Goal: Information Seeking & Learning: Compare options

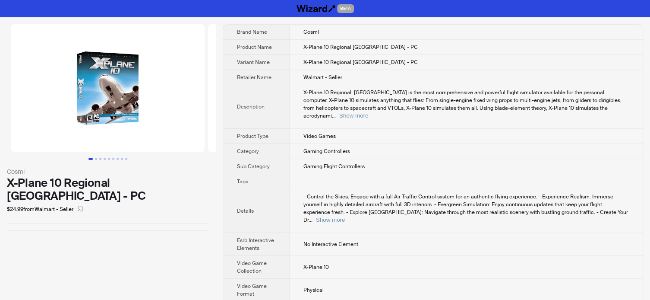
scroll to position [38, 0]
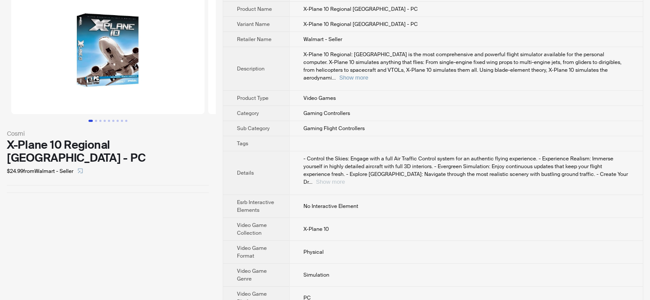
click at [345, 178] on button "Show more" at bounding box center [330, 181] width 29 height 6
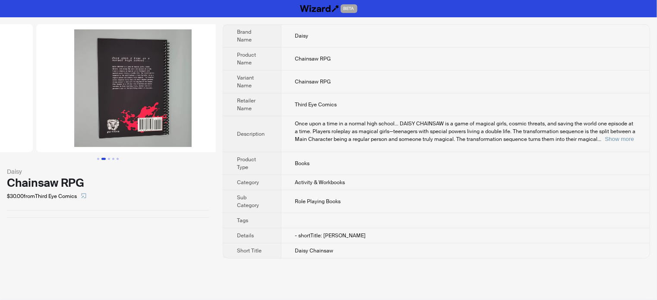
drag, startPoint x: 35, startPoint y: 91, endPoint x: 5, endPoint y: 89, distance: 29.8
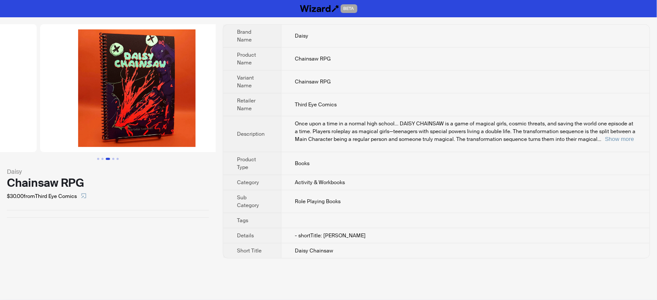
drag, startPoint x: 131, startPoint y: 88, endPoint x: 17, endPoint y: 86, distance: 113.9
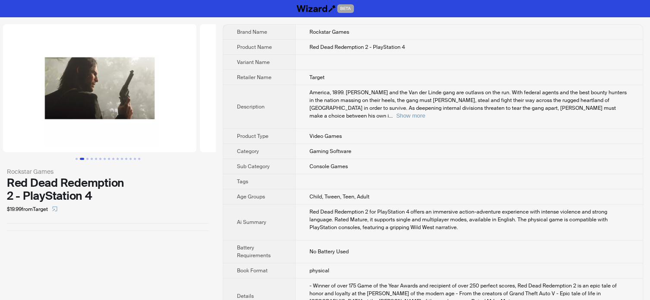
drag, startPoint x: 142, startPoint y: 126, endPoint x: 15, endPoint y: 140, distance: 127.7
click at [5, 140] on ul at bounding box center [108, 88] width 216 height 128
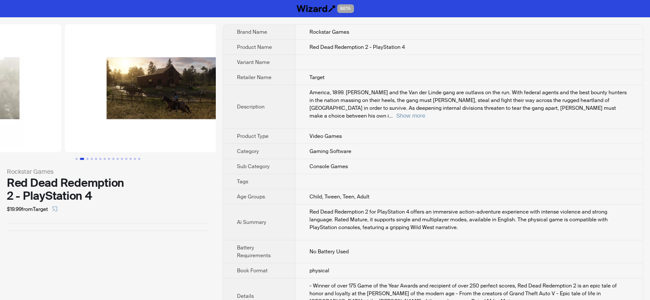
drag, startPoint x: 133, startPoint y: 121, endPoint x: -3, endPoint y: 138, distance: 137.8
click at [0, 138] on html "BETA Rockstar Games Red Dead Redemption 2 - PlayStation 4 $19.99 from Target Br…" at bounding box center [325, 306] width 650 height 612
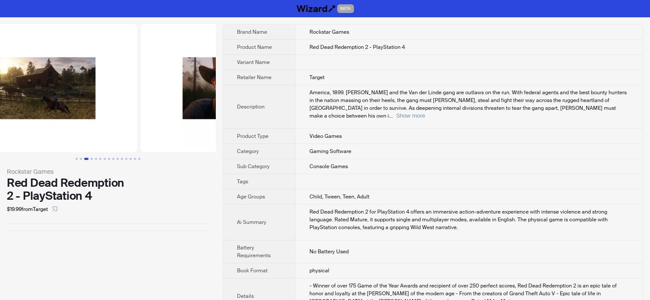
drag, startPoint x: 154, startPoint y: 122, endPoint x: 69, endPoint y: 118, distance: 84.2
click at [72, 119] on img at bounding box center [40, 88] width 193 height 128
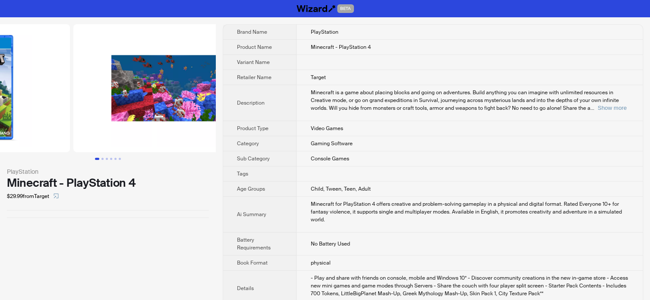
drag, startPoint x: 143, startPoint y: 110, endPoint x: 51, endPoint y: 125, distance: 93.5
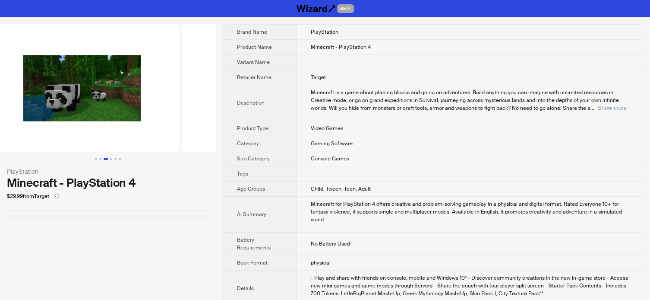
drag, startPoint x: 157, startPoint y: 113, endPoint x: 3, endPoint y: 127, distance: 155.2
click at [3, 127] on ul at bounding box center [108, 88] width 216 height 128
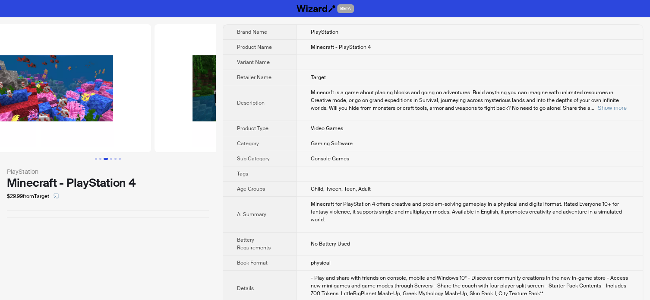
drag, startPoint x: 56, startPoint y: 108, endPoint x: 170, endPoint y: 110, distance: 113.5
click at [170, 110] on ul at bounding box center [108, 88] width 216 height 128
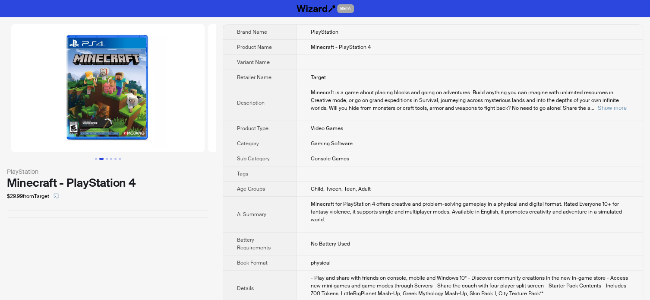
drag, startPoint x: 130, startPoint y: 106, endPoint x: 254, endPoint y: 110, distance: 123.5
click at [254, 110] on div "PlayStation Minecraft - PlayStation 4 $29.99 from Target Brand Name PlayStation…" at bounding box center [325, 302] width 650 height 571
drag, startPoint x: 210, startPoint y: 108, endPoint x: 249, endPoint y: 110, distance: 38.9
click at [249, 110] on div "PlayStation Minecraft - PlayStation 4 $29.99 from Target Brand Name PlayStation…" at bounding box center [325, 302] width 650 height 571
click at [219, 111] on div "PlayStation Minecraft - PlayStation 4 $29.99 from Target Brand Name PlayStation…" at bounding box center [325, 302] width 650 height 571
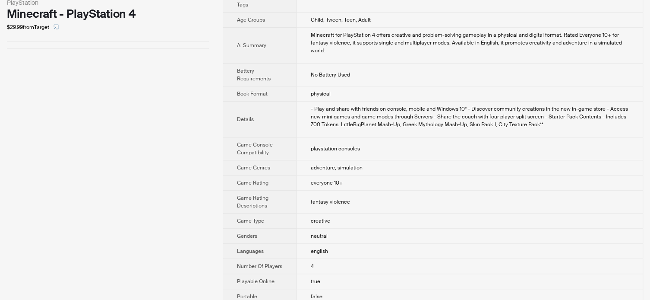
scroll to position [216, 0]
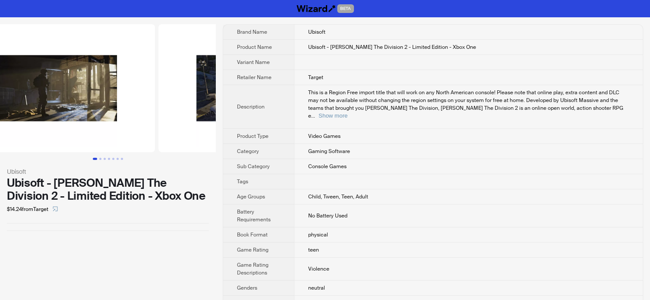
click at [0, 92] on html "BETA Ubisoft Ubisoft - [PERSON_NAME] The Division 2 - Limited Edition - Xbox On…" at bounding box center [325, 172] width 650 height 345
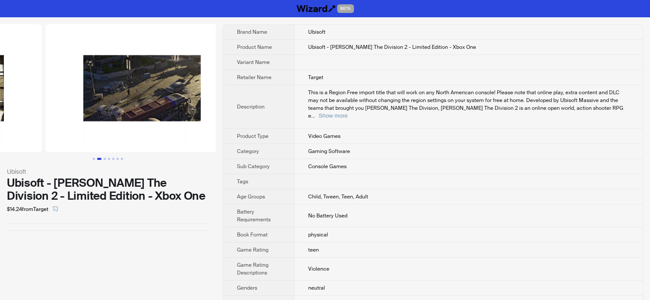
drag, startPoint x: 105, startPoint y: 93, endPoint x: -3, endPoint y: 85, distance: 109.1
click at [0, 85] on html "BETA Ubisoft Ubisoft - [PERSON_NAME] The Division 2 - Limited Edition - Xbox On…" at bounding box center [325, 172] width 650 height 345
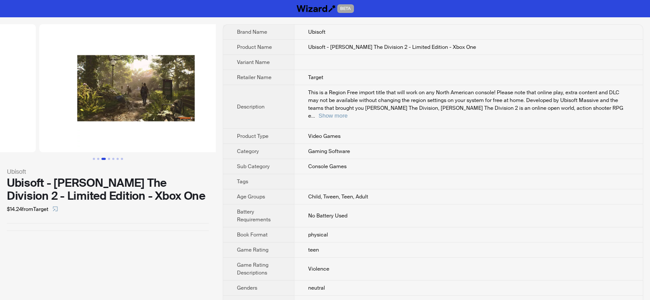
drag, startPoint x: 137, startPoint y: 95, endPoint x: 8, endPoint y: 91, distance: 129.5
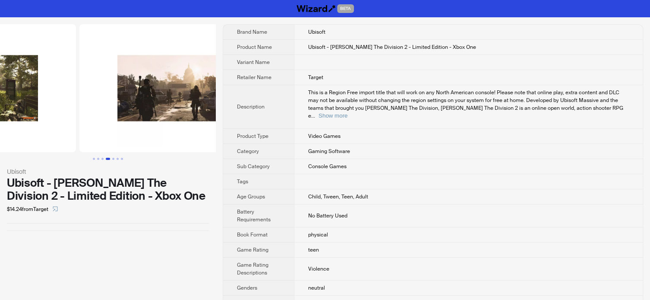
drag, startPoint x: 119, startPoint y: 97, endPoint x: 33, endPoint y: 104, distance: 86.6
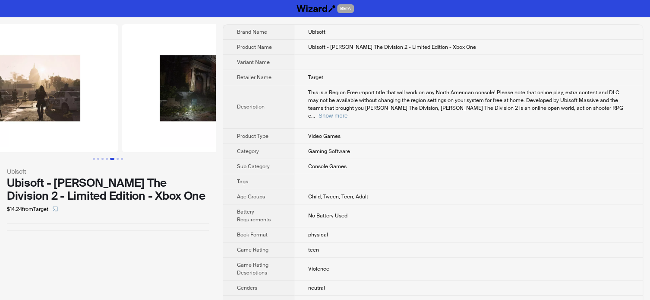
drag, startPoint x: 126, startPoint y: 105, endPoint x: 64, endPoint y: 104, distance: 61.7
click at [64, 104] on img at bounding box center [21, 88] width 193 height 128
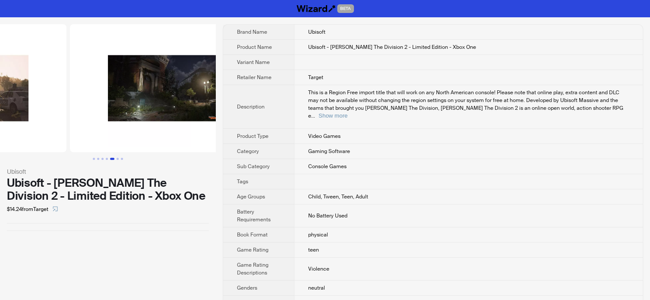
drag, startPoint x: 138, startPoint y: 122, endPoint x: 47, endPoint y: 143, distance: 93.9
click at [47, 143] on ul at bounding box center [108, 88] width 216 height 128
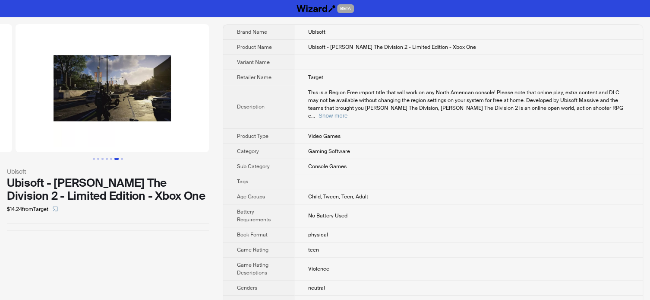
drag, startPoint x: 148, startPoint y: 117, endPoint x: 18, endPoint y: 124, distance: 129.7
click at [18, 124] on ul at bounding box center [108, 88] width 216 height 128
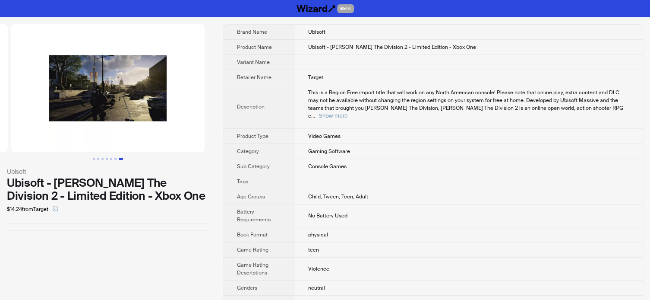
drag, startPoint x: 129, startPoint y: 101, endPoint x: 54, endPoint y: 114, distance: 76.6
click at [54, 114] on img at bounding box center [107, 88] width 193 height 128
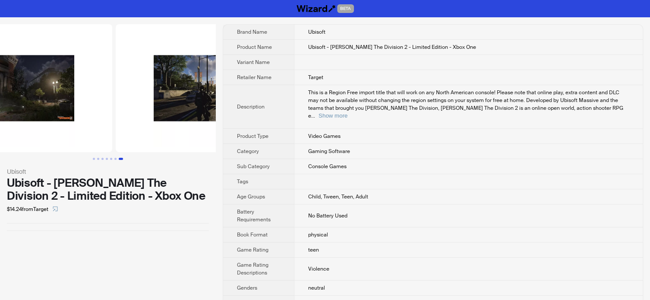
drag, startPoint x: 76, startPoint y: 114, endPoint x: 153, endPoint y: 127, distance: 78.5
click at [153, 127] on img at bounding box center [212, 88] width 193 height 128
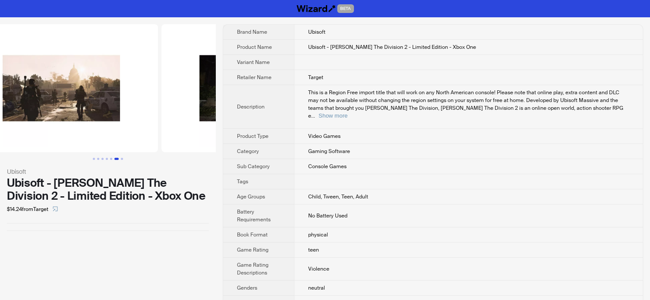
drag, startPoint x: 76, startPoint y: 129, endPoint x: 179, endPoint y: 134, distance: 103.3
click at [179, 134] on img at bounding box center [257, 88] width 193 height 128
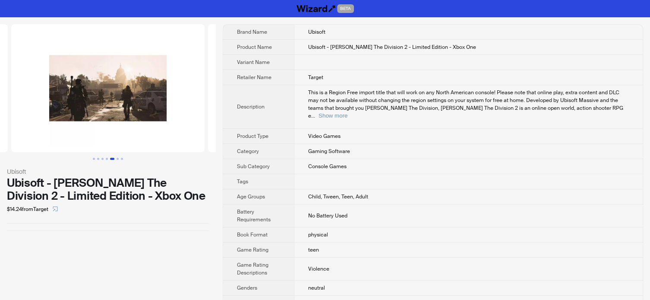
click at [109, 82] on img at bounding box center [107, 88] width 193 height 128
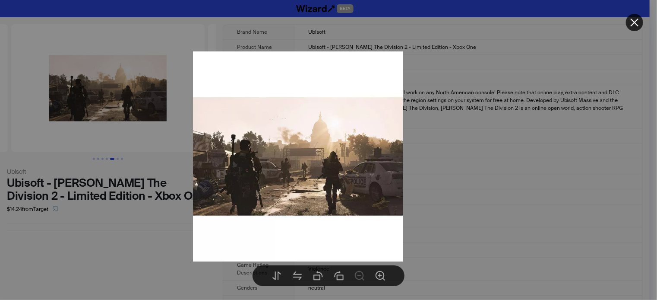
drag, startPoint x: 343, startPoint y: 160, endPoint x: 173, endPoint y: 167, distance: 170.6
click at [193, 167] on img at bounding box center [298, 156] width 210 height 210
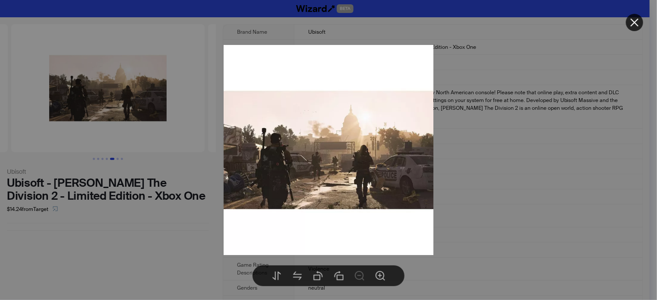
click at [124, 221] on div at bounding box center [328, 150] width 657 height 300
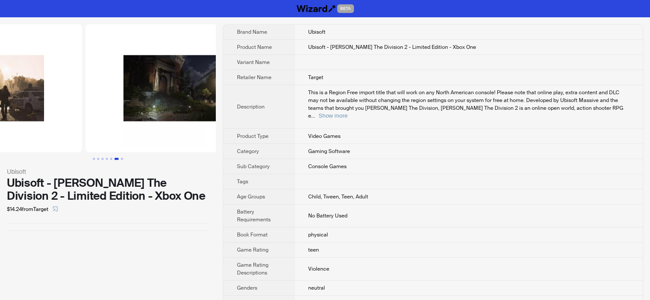
drag, startPoint x: 114, startPoint y: 113, endPoint x: 32, endPoint y: 121, distance: 82.8
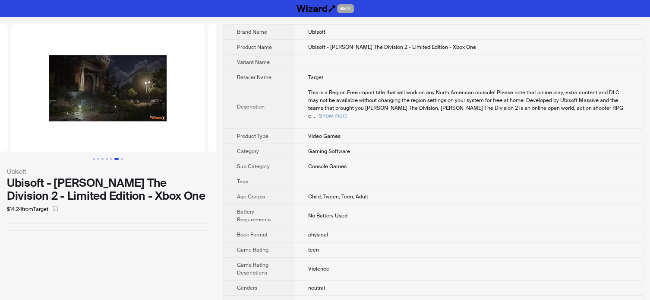
click at [122, 105] on img at bounding box center [107, 88] width 193 height 128
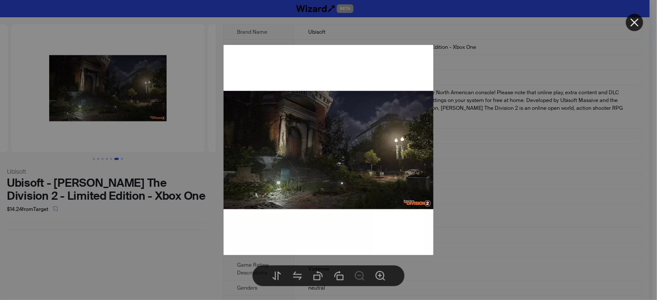
click at [151, 191] on div at bounding box center [328, 150] width 657 height 300
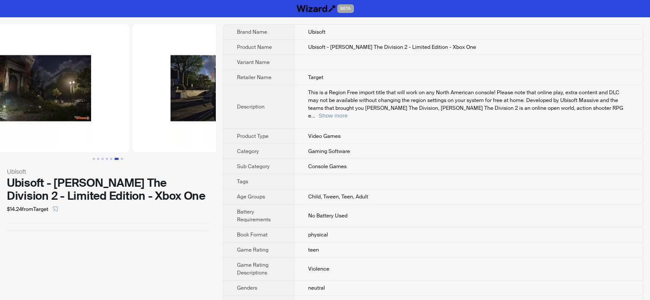
drag, startPoint x: 147, startPoint y: 115, endPoint x: 49, endPoint y: 116, distance: 98.4
click at [49, 116] on img at bounding box center [32, 88] width 193 height 128
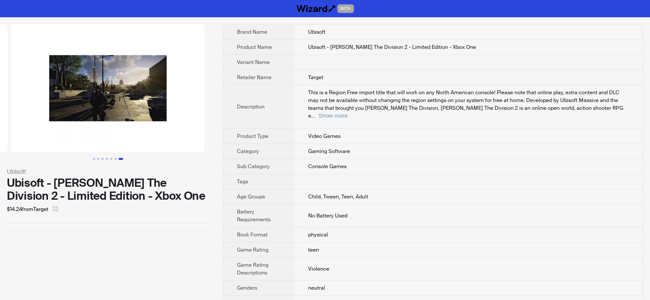
click at [122, 95] on img at bounding box center [107, 88] width 193 height 128
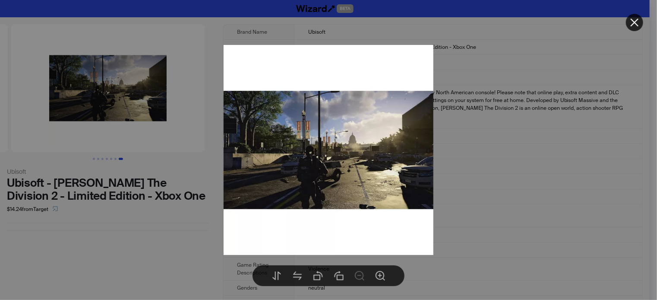
click at [128, 110] on div at bounding box center [328, 150] width 657 height 300
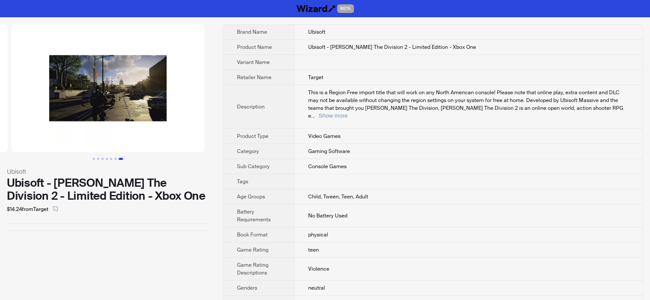
drag, startPoint x: 137, startPoint y: 108, endPoint x: 40, endPoint y: 116, distance: 97.9
click at [40, 116] on img at bounding box center [107, 88] width 193 height 128
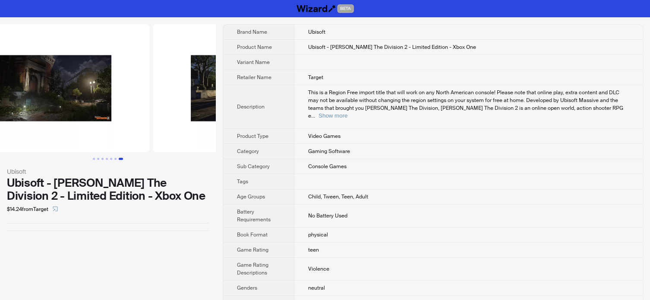
drag, startPoint x: 50, startPoint y: 111, endPoint x: 162, endPoint y: 124, distance: 112.9
click at [162, 124] on ul at bounding box center [108, 88] width 216 height 128
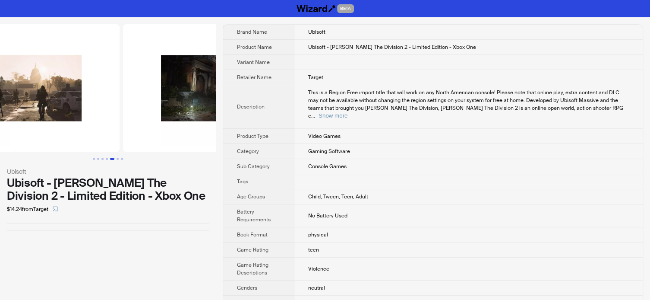
drag, startPoint x: 131, startPoint y: 123, endPoint x: 87, endPoint y: 122, distance: 44.1
click at [153, 123] on img at bounding box center [219, 88] width 193 height 128
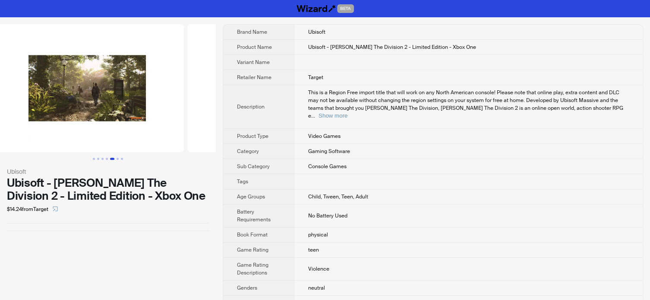
drag, startPoint x: 164, startPoint y: 123, endPoint x: 196, endPoint y: 121, distance: 32.0
click at [212, 122] on img at bounding box center [283, 88] width 193 height 128
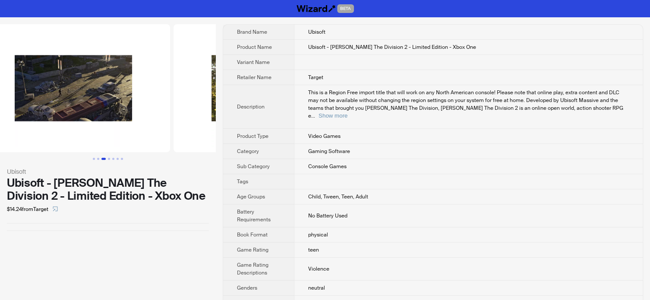
drag, startPoint x: 199, startPoint y: 120, endPoint x: 206, endPoint y: 120, distance: 7.3
click at [206, 120] on img at bounding box center [269, 88] width 193 height 128
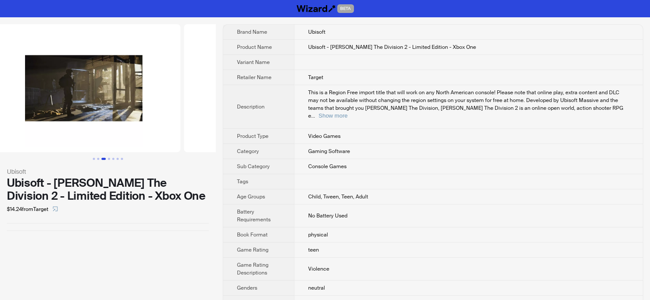
drag, startPoint x: 138, startPoint y: 119, endPoint x: 256, endPoint y: 119, distance: 117.8
click at [255, 119] on div "Ubisoft Ubisoft - Tom Clancy's The Division 2 - Limited Edition - Xbox One $14.…" at bounding box center [325, 181] width 650 height 328
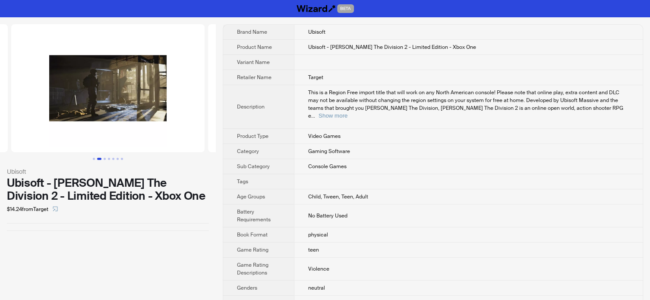
scroll to position [0, 87]
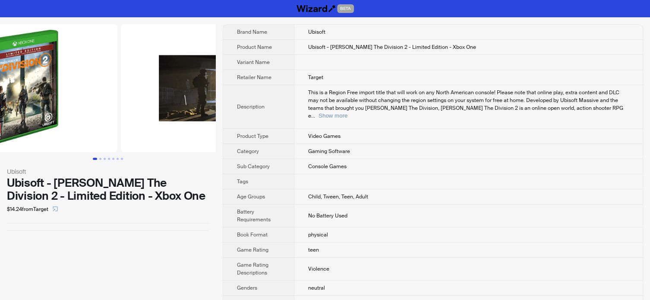
drag, startPoint x: 134, startPoint y: 118, endPoint x: 219, endPoint y: 119, distance: 85.0
click at [219, 119] on div "Ubisoft Ubisoft - Tom Clancy's The Division 2 - Limited Edition - Xbox One $14.…" at bounding box center [325, 181] width 650 height 328
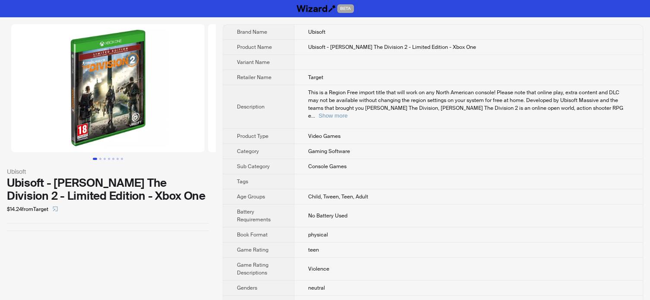
drag, startPoint x: 119, startPoint y: 118, endPoint x: 180, endPoint y: 108, distance: 62.1
click at [180, 108] on img at bounding box center [107, 88] width 193 height 128
click at [105, 94] on img at bounding box center [107, 88] width 193 height 128
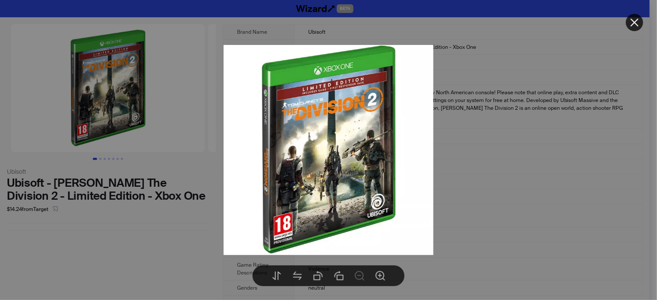
click at [136, 247] on div at bounding box center [328, 150] width 657 height 300
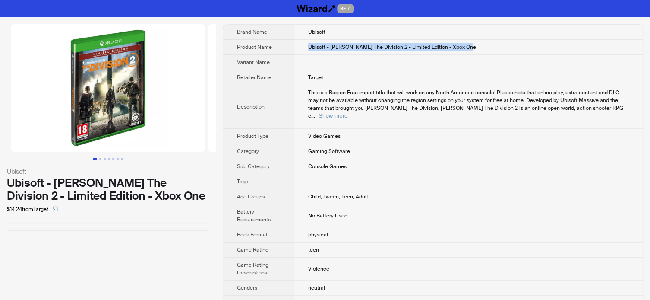
drag, startPoint x: 308, startPoint y: 47, endPoint x: 466, endPoint y: 50, distance: 157.5
click at [467, 50] on td "Ubisoft - Tom Clancy's The Division 2 - Limited Edition - Xbox One" at bounding box center [468, 47] width 349 height 15
copy span "Ubisoft - Tom Clancy's The Division 2 - Limited Edition - Xbox One"
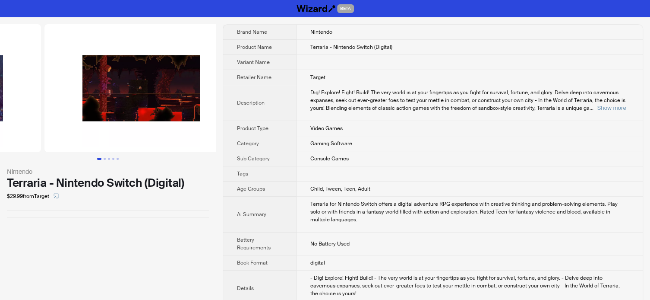
drag, startPoint x: 129, startPoint y: 110, endPoint x: 5, endPoint y: 120, distance: 123.9
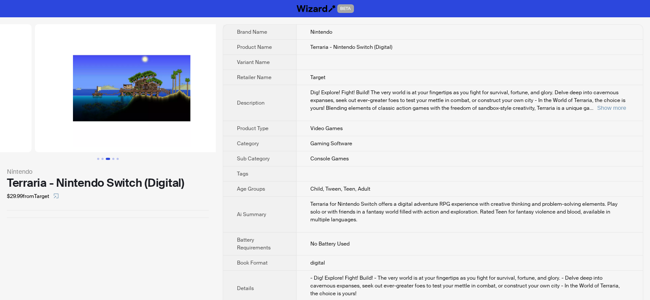
drag, startPoint x: 133, startPoint y: 98, endPoint x: 10, endPoint y: 108, distance: 123.5
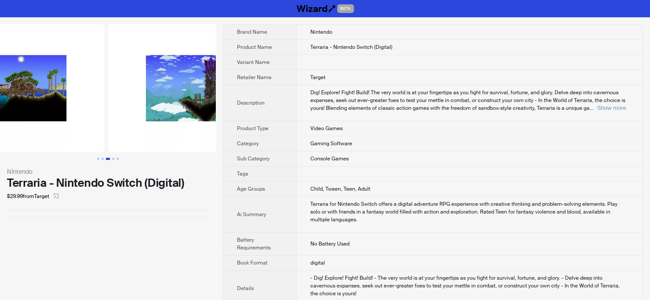
drag, startPoint x: 107, startPoint y: 107, endPoint x: 38, endPoint y: 114, distance: 69.1
click at [38, 114] on img at bounding box center [7, 88] width 193 height 128
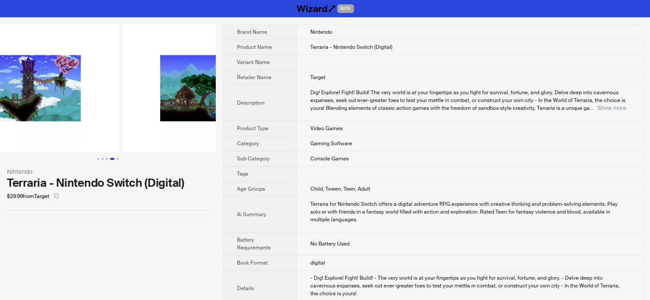
drag, startPoint x: 121, startPoint y: 111, endPoint x: 25, endPoint y: 120, distance: 96.2
click at [25, 120] on img at bounding box center [21, 88] width 193 height 128
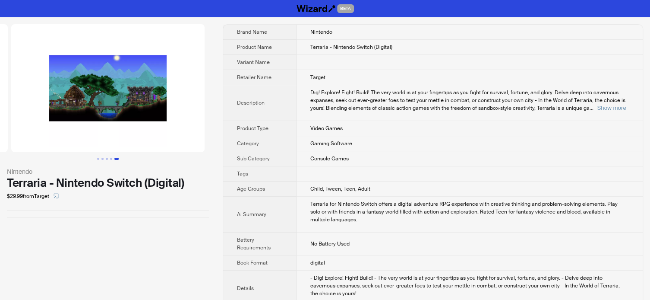
drag, startPoint x: 118, startPoint y: 117, endPoint x: 46, endPoint y: 118, distance: 72.1
click at [46, 118] on img at bounding box center [107, 88] width 193 height 128
drag, startPoint x: 123, startPoint y: 118, endPoint x: 73, endPoint y: 118, distance: 50.1
click at [75, 118] on img at bounding box center [107, 88] width 193 height 128
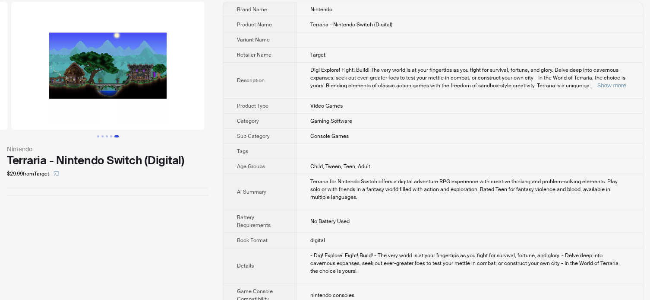
scroll to position [0, 0]
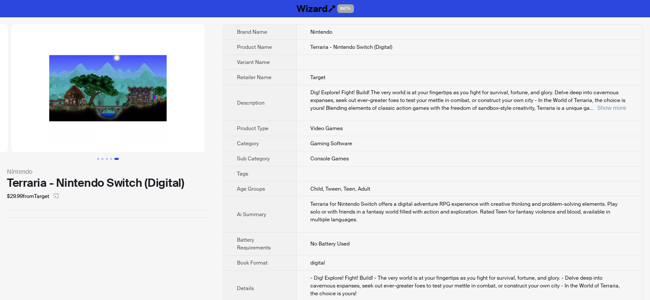
drag, startPoint x: 151, startPoint y: 104, endPoint x: 52, endPoint y: 110, distance: 98.6
click at [12, 107] on img at bounding box center [107, 88] width 193 height 128
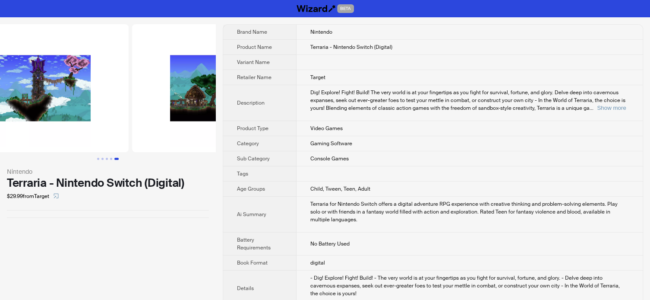
drag, startPoint x: 78, startPoint y: 106, endPoint x: 185, endPoint y: 109, distance: 107.1
click at [194, 109] on img at bounding box center [228, 88] width 193 height 128
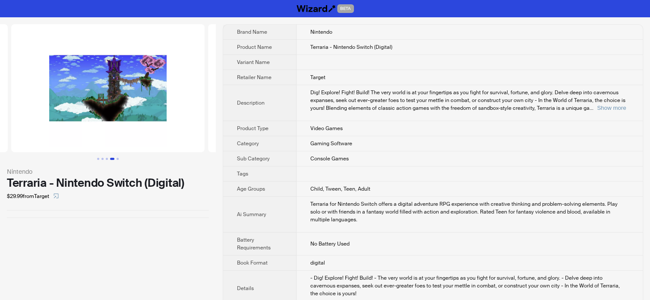
click at [117, 117] on img at bounding box center [107, 88] width 193 height 128
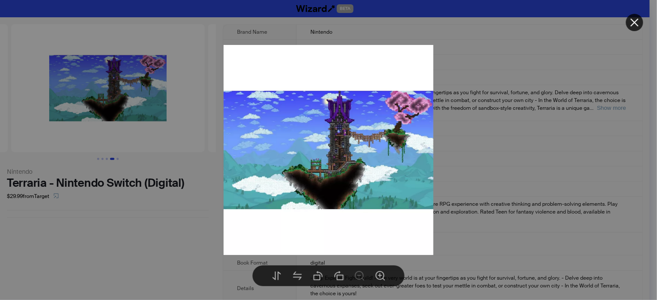
click at [93, 190] on div at bounding box center [328, 150] width 657 height 300
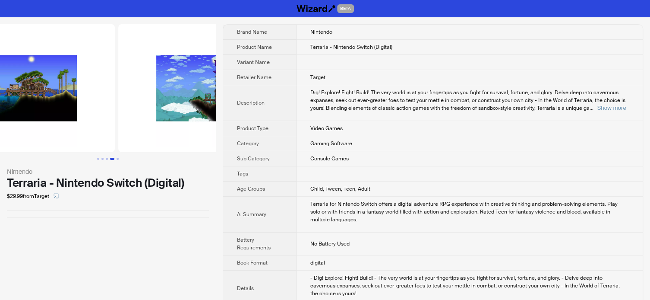
drag, startPoint x: 47, startPoint y: 99, endPoint x: 163, endPoint y: 107, distance: 116.8
click at [164, 108] on ul at bounding box center [108, 88] width 216 height 128
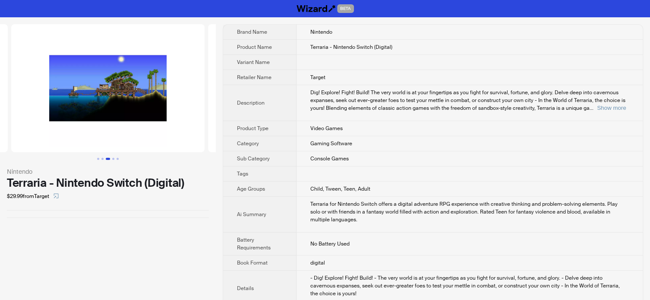
click at [107, 100] on img at bounding box center [107, 88] width 193 height 128
click at [122, 93] on img at bounding box center [107, 88] width 193 height 128
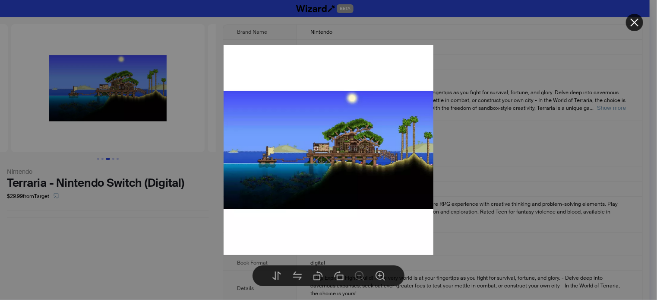
click at [139, 205] on div at bounding box center [328, 150] width 657 height 300
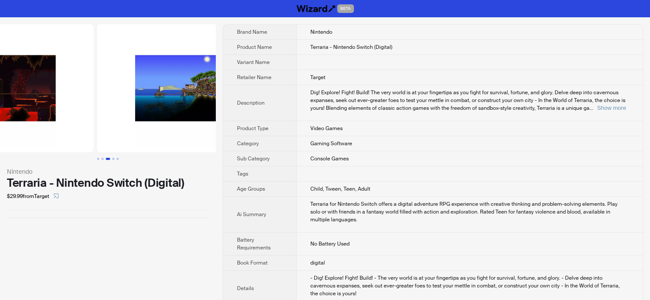
drag, startPoint x: 108, startPoint y: 125, endPoint x: 197, endPoint y: 126, distance: 88.9
click at [197, 126] on img at bounding box center [193, 88] width 193 height 128
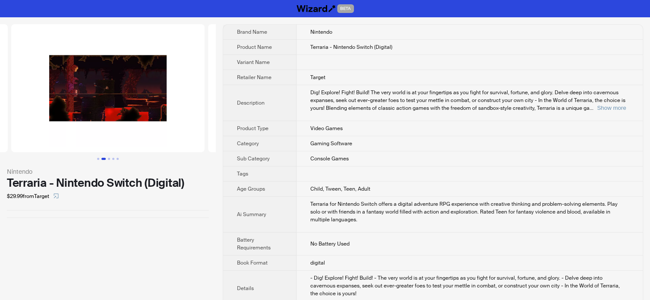
click at [118, 98] on img at bounding box center [107, 88] width 193 height 128
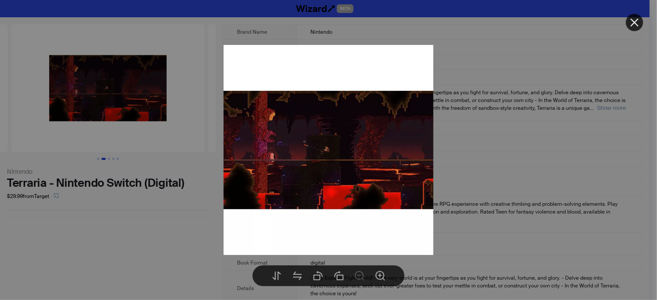
click at [150, 218] on div at bounding box center [328, 150] width 657 height 300
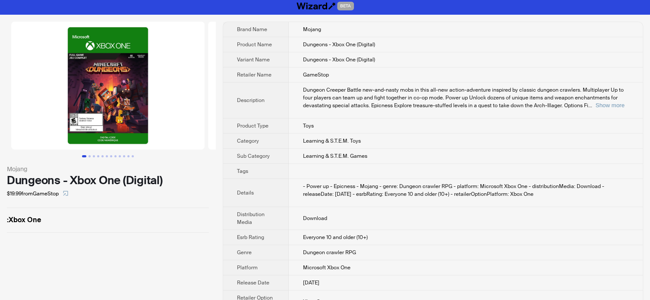
scroll to position [22, 0]
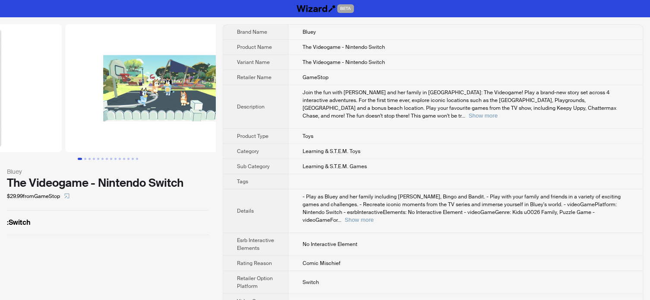
drag, startPoint x: 158, startPoint y: 84, endPoint x: 61, endPoint y: 87, distance: 96.7
click at [61, 87] on ul at bounding box center [108, 88] width 216 height 128
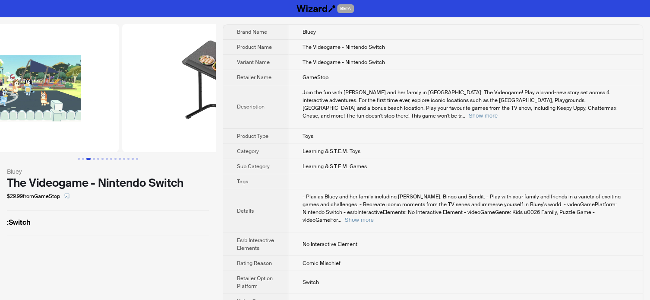
drag, startPoint x: 167, startPoint y: 100, endPoint x: 92, endPoint y: 107, distance: 74.9
click at [92, 107] on img at bounding box center [21, 88] width 193 height 128
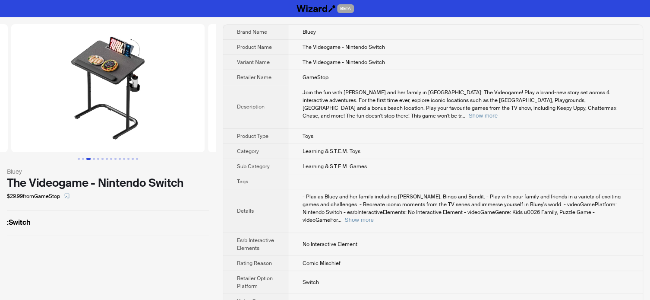
drag, startPoint x: 181, startPoint y: 106, endPoint x: 83, endPoint y: 106, distance: 98.4
click at [83, 106] on ul at bounding box center [108, 88] width 216 height 128
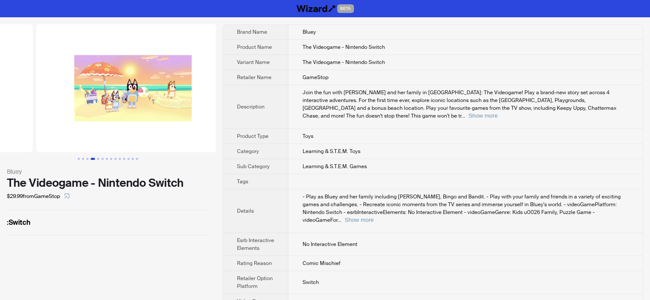
drag, startPoint x: 170, startPoint y: 103, endPoint x: 93, endPoint y: 98, distance: 77.4
click at [51, 101] on ul at bounding box center [108, 88] width 216 height 128
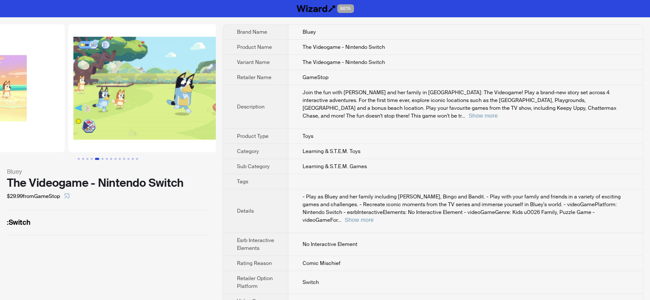
drag, startPoint x: 136, startPoint y: 98, endPoint x: 21, endPoint y: 96, distance: 115.7
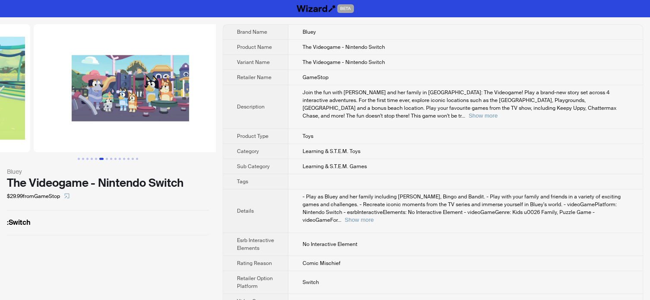
drag, startPoint x: 137, startPoint y: 96, endPoint x: 54, endPoint y: 96, distance: 82.4
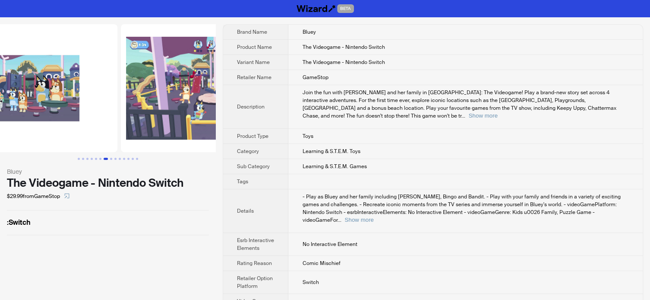
drag, startPoint x: 44, startPoint y: 96, endPoint x: 39, endPoint y: 96, distance: 5.2
click at [39, 96] on img at bounding box center [20, 88] width 193 height 128
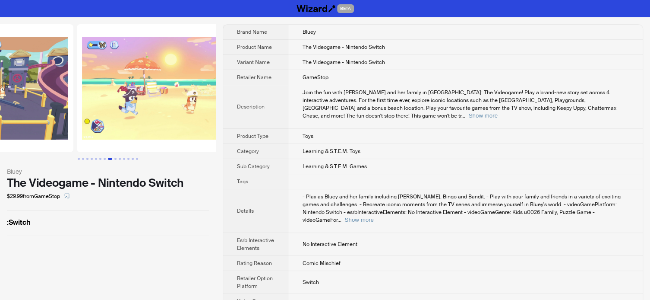
drag, startPoint x: 138, startPoint y: 92, endPoint x: 37, endPoint y: 91, distance: 101.4
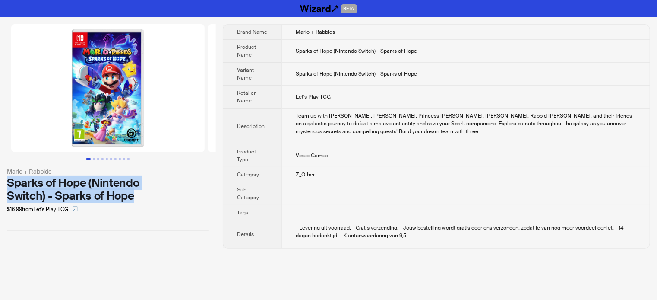
drag, startPoint x: 6, startPoint y: 187, endPoint x: 139, endPoint y: 199, distance: 133.4
click at [139, 199] on div "Mario + Rabbids Sparks of Hope (Nintendo Switch) - Sparks of Hope $16.99 from L…" at bounding box center [108, 127] width 216 height 220
copy div "Sparks of Hope (Nintendo Switch) - Sparks of Hope"
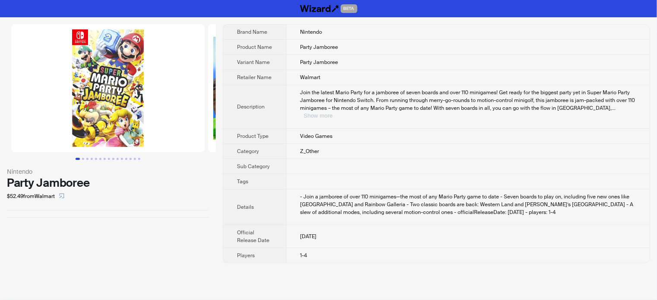
click at [333, 112] on button "Show more" at bounding box center [318, 115] width 29 height 6
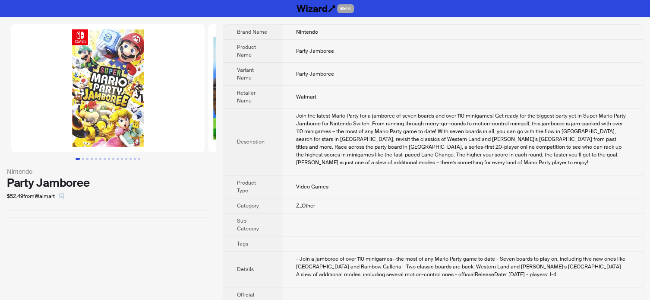
click at [78, 182] on div "Party Jamboree" at bounding box center [108, 182] width 202 height 13
copy div "Party Jamboree"
drag, startPoint x: 293, startPoint y: 30, endPoint x: 321, endPoint y: 34, distance: 27.4
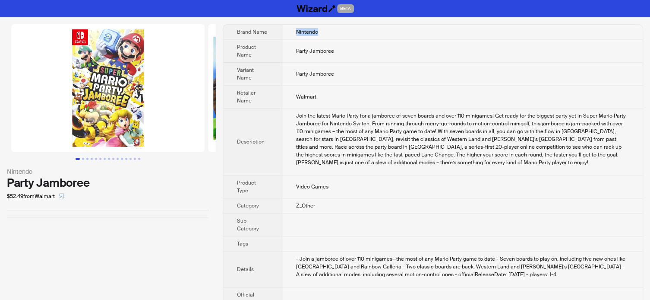
click at [321, 34] on td "Nintendo" at bounding box center [462, 32] width 361 height 15
copy span "Nintendo"
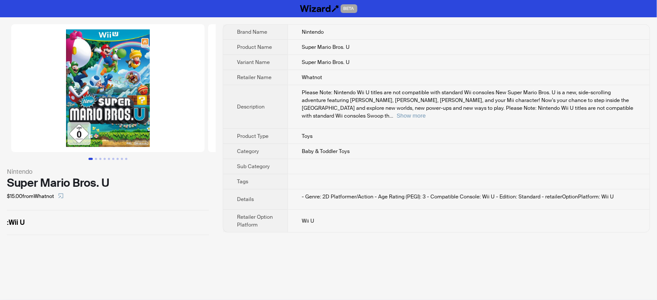
scroll to position [0, 76]
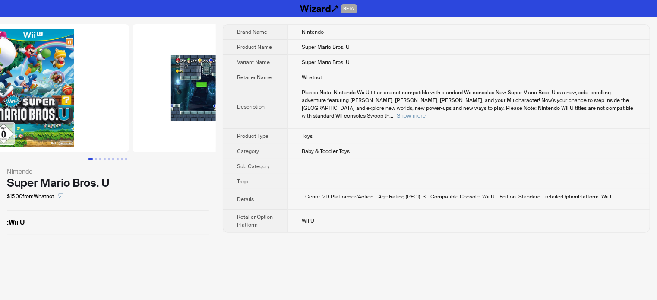
drag, startPoint x: 158, startPoint y: 85, endPoint x: 91, endPoint y: 72, distance: 67.9
click at [94, 83] on img at bounding box center [32, 88] width 193 height 128
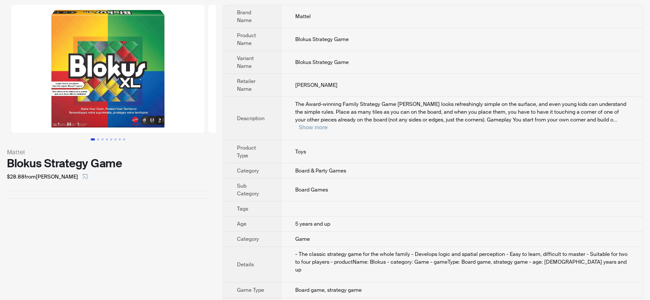
scroll to position [30, 0]
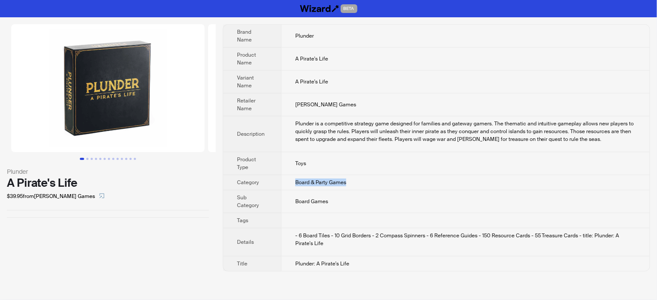
drag, startPoint x: 293, startPoint y: 173, endPoint x: 352, endPoint y: 176, distance: 58.8
click at [352, 176] on td "Board & Party Games" at bounding box center [465, 182] width 369 height 15
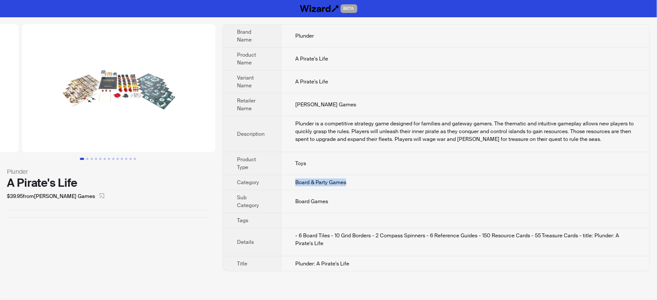
drag, startPoint x: 150, startPoint y: 128, endPoint x: 32, endPoint y: 123, distance: 118.3
click at [32, 125] on ul at bounding box center [108, 88] width 216 height 128
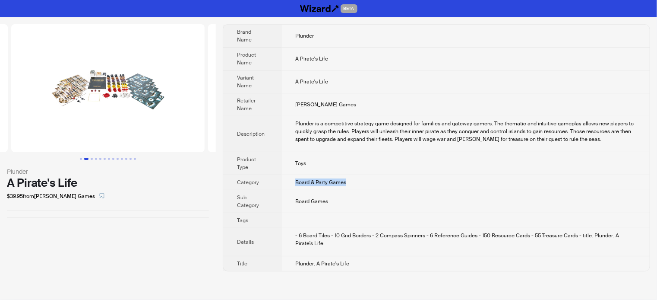
scroll to position [0, 80]
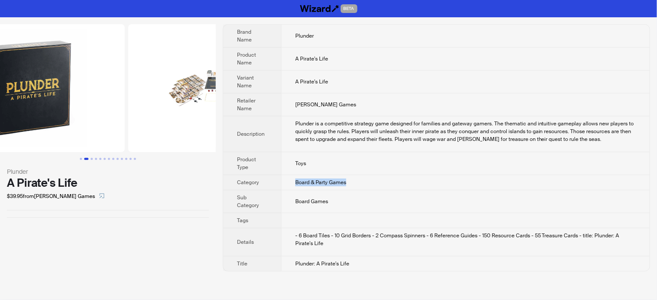
drag, startPoint x: 121, startPoint y: 117, endPoint x: 173, endPoint y: 120, distance: 51.4
click at [204, 120] on img at bounding box center [224, 88] width 193 height 128
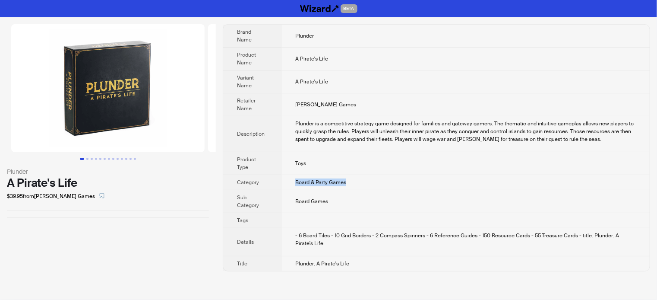
drag, startPoint x: 90, startPoint y: 117, endPoint x: 203, endPoint y: 117, distance: 113.1
click at [203, 117] on img at bounding box center [107, 88] width 193 height 128
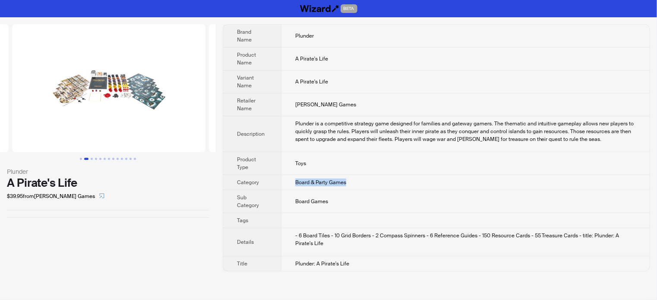
drag, startPoint x: 157, startPoint y: 89, endPoint x: 32, endPoint y: 95, distance: 124.4
click at [32, 95] on ul at bounding box center [108, 88] width 216 height 128
drag, startPoint x: 139, startPoint y: 96, endPoint x: 12, endPoint y: 96, distance: 126.4
click at [12, 96] on ul at bounding box center [108, 88] width 216 height 128
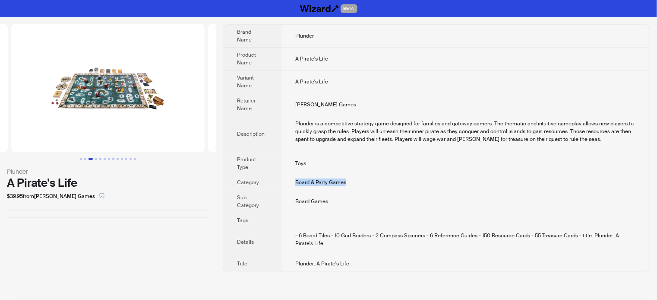
drag, startPoint x: 126, startPoint y: 92, endPoint x: -3, endPoint y: 95, distance: 129.1
click at [0, 95] on html "BETA Plunder A Pirate's Life $39.95 from Noble Knight Games Brand Name Plunder …" at bounding box center [328, 150] width 657 height 300
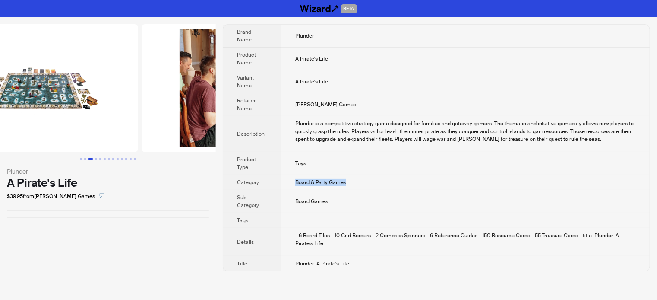
drag, startPoint x: 88, startPoint y: 125, endPoint x: 169, endPoint y: 120, distance: 80.8
click at [169, 120] on img at bounding box center [238, 88] width 193 height 128
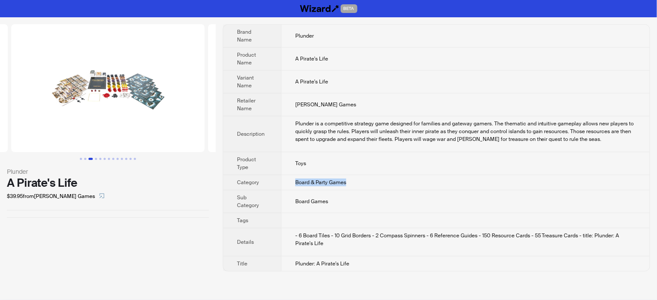
drag, startPoint x: 80, startPoint y: 121, endPoint x: 211, endPoint y: 109, distance: 131.3
click at [211, 109] on img at bounding box center [304, 88] width 193 height 128
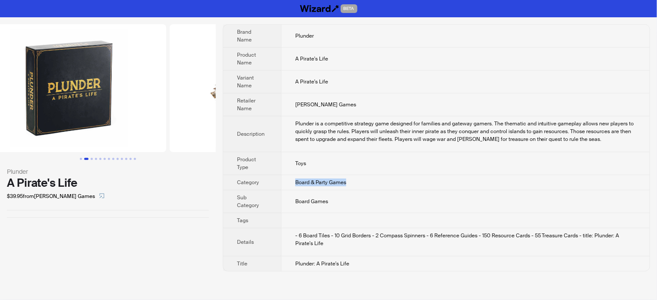
drag, startPoint x: 81, startPoint y: 113, endPoint x: 192, endPoint y: 115, distance: 111.4
click at [192, 115] on img at bounding box center [266, 88] width 193 height 128
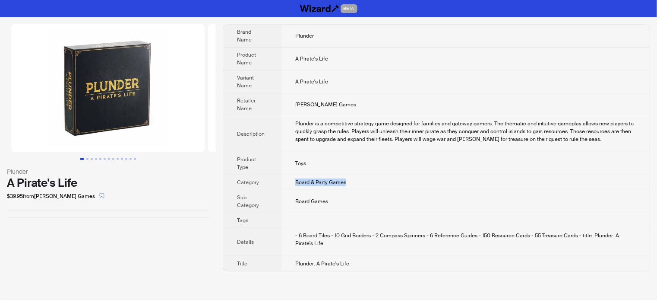
drag, startPoint x: 90, startPoint y: 117, endPoint x: 213, endPoint y: 104, distance: 123.7
click at [212, 104] on ul at bounding box center [108, 88] width 216 height 128
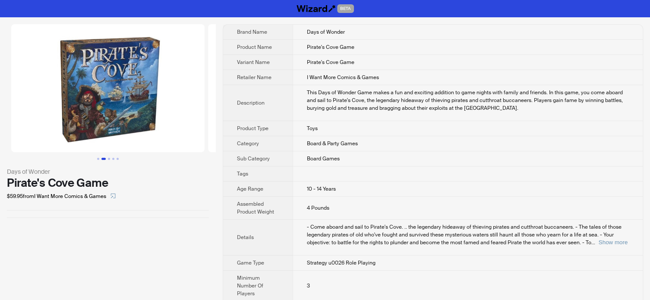
drag, startPoint x: 162, startPoint y: 118, endPoint x: 41, endPoint y: 117, distance: 121.3
click at [41, 117] on ul at bounding box center [108, 88] width 216 height 128
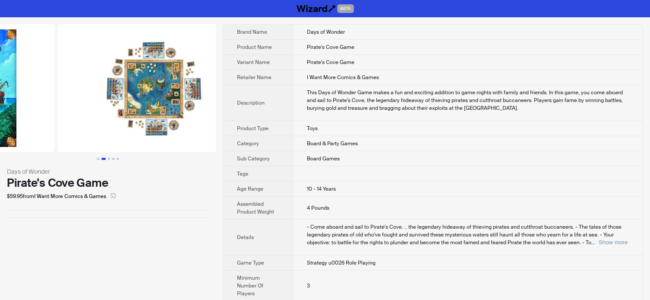
drag, startPoint x: 128, startPoint y: 107, endPoint x: 26, endPoint y: 111, distance: 102.4
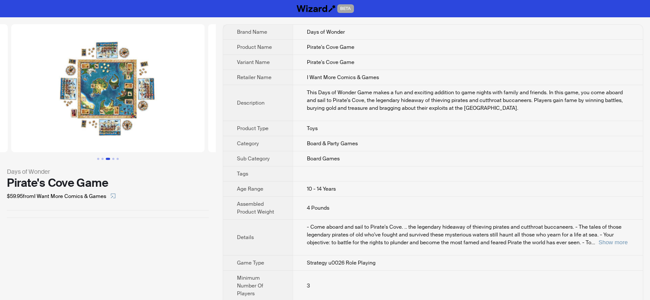
drag, startPoint x: 120, startPoint y: 105, endPoint x: 50, endPoint y: 91, distance: 71.6
click at [41, 99] on img at bounding box center [107, 88] width 193 height 128
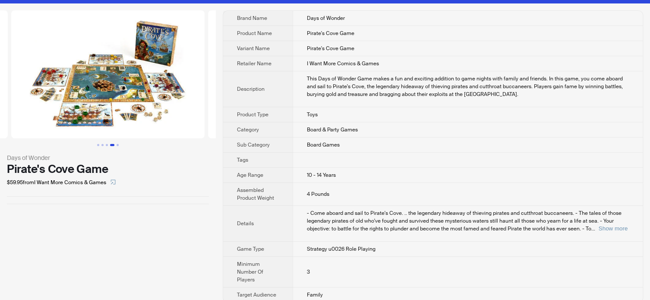
scroll to position [22, 0]
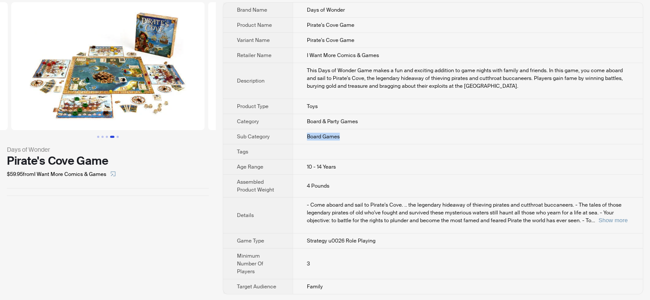
drag, startPoint x: 304, startPoint y: 136, endPoint x: 345, endPoint y: 141, distance: 40.9
click at [345, 141] on td "Board Games" at bounding box center [468, 136] width 350 height 15
drag, startPoint x: 307, startPoint y: 104, endPoint x: 324, endPoint y: 109, distance: 17.4
click at [324, 109] on td "Toys" at bounding box center [468, 106] width 350 height 15
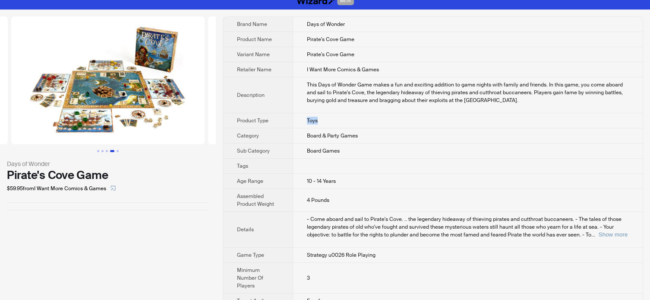
scroll to position [0, 0]
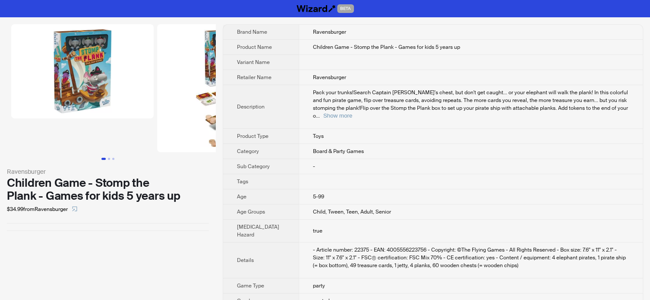
drag, startPoint x: 58, startPoint y: 98, endPoint x: 186, endPoint y: 113, distance: 129.5
click at [194, 113] on ul at bounding box center [108, 88] width 216 height 128
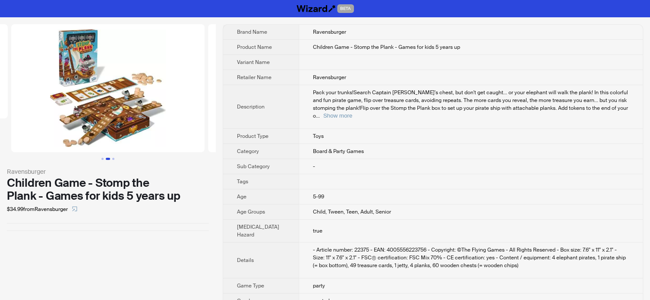
drag, startPoint x: 182, startPoint y: 113, endPoint x: 75, endPoint y: 113, distance: 107.5
click at [75, 113] on img at bounding box center [107, 88] width 193 height 128
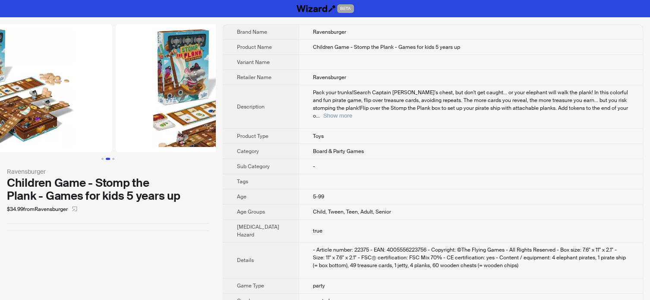
drag, startPoint x: 152, startPoint y: 91, endPoint x: 64, endPoint y: 92, distance: 88.0
click at [64, 92] on img at bounding box center [15, 88] width 193 height 128
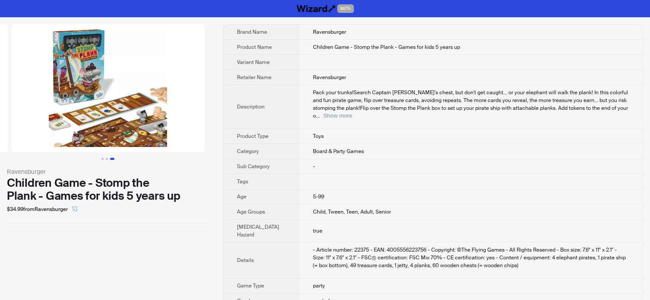
drag, startPoint x: 131, startPoint y: 133, endPoint x: -3, endPoint y: 133, distance: 134.6
click at [0, 133] on html "BETA Ravensburger Children Game - Stomp the Plank - Games for kids 5 years up $…" at bounding box center [325, 243] width 650 height 487
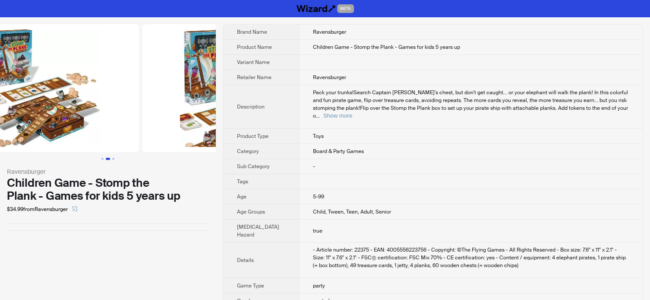
drag, startPoint x: 95, startPoint y: 117, endPoint x: 171, endPoint y: 127, distance: 76.7
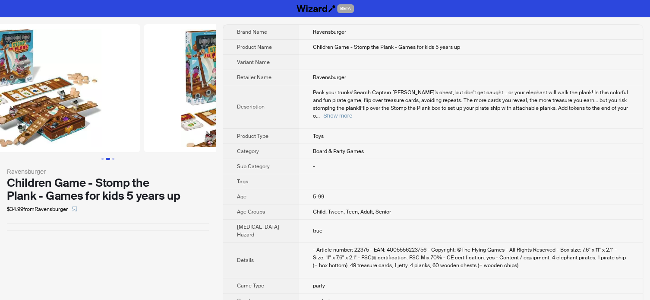
click at [171, 127] on img at bounding box center [240, 88] width 193 height 128
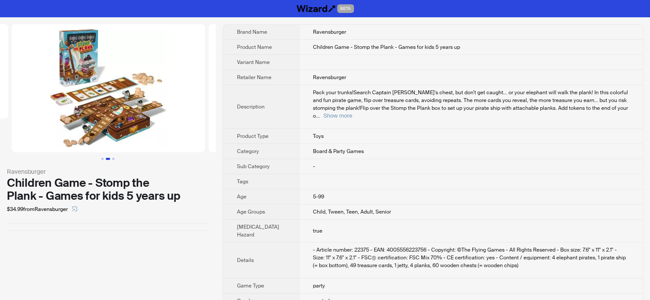
scroll to position [0, 32]
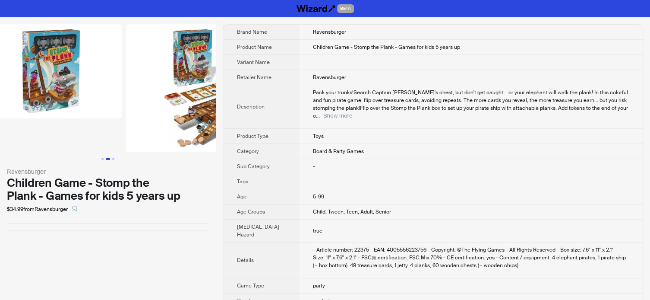
drag, startPoint x: 105, startPoint y: 127, endPoint x: 192, endPoint y: 128, distance: 86.3
click at [192, 128] on img at bounding box center [222, 88] width 193 height 128
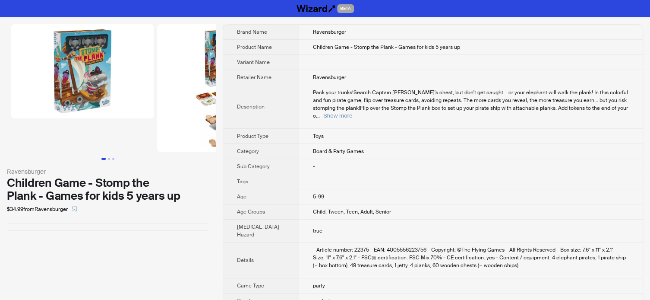
drag, startPoint x: 97, startPoint y: 121, endPoint x: 203, endPoint y: 123, distance: 106.6
click at [203, 123] on ul at bounding box center [108, 88] width 216 height 128
drag, startPoint x: 66, startPoint y: 126, endPoint x: 241, endPoint y: 147, distance: 176.0
click at [144, 132] on li at bounding box center [77, 88] width 155 height 128
drag, startPoint x: 303, startPoint y: 142, endPoint x: 361, endPoint y: 147, distance: 58.0
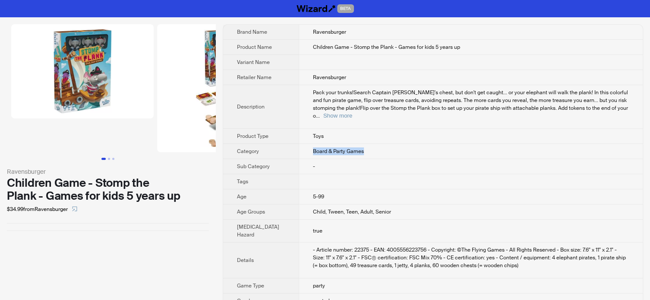
click at [361, 147] on td "Board & Party Games" at bounding box center [471, 151] width 344 height 15
drag, startPoint x: 97, startPoint y: 111, endPoint x: 167, endPoint y: 111, distance: 69.9
click at [167, 111] on ul at bounding box center [108, 88] width 216 height 128
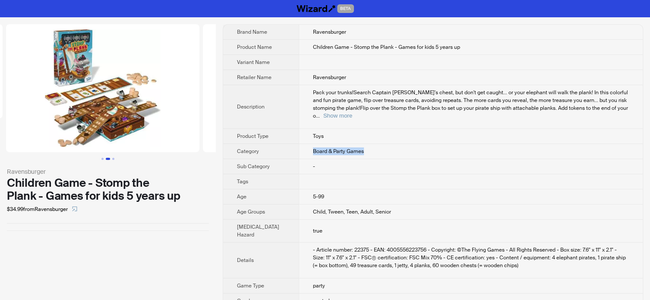
drag, startPoint x: 161, startPoint y: 108, endPoint x: 50, endPoint y: 105, distance: 111.4
click at [47, 107] on img at bounding box center [102, 88] width 193 height 128
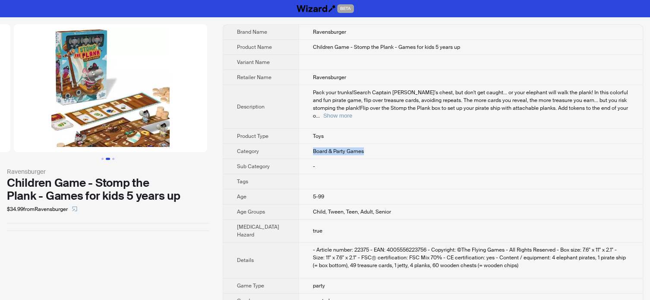
drag, startPoint x: 150, startPoint y: 106, endPoint x: 19, endPoint y: 118, distance: 131.8
click at [19, 119] on ul at bounding box center [108, 88] width 216 height 128
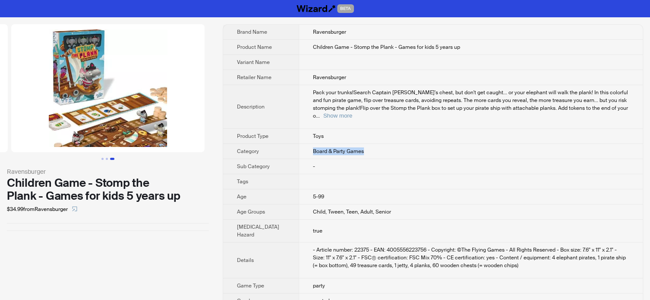
drag, startPoint x: 137, startPoint y: 108, endPoint x: 14, endPoint y: 119, distance: 123.5
click at [14, 119] on img at bounding box center [107, 88] width 193 height 128
drag, startPoint x: 147, startPoint y: 115, endPoint x: 54, endPoint y: 117, distance: 92.4
click at [54, 117] on img at bounding box center [107, 88] width 193 height 128
drag, startPoint x: 145, startPoint y: 113, endPoint x: 46, endPoint y: 120, distance: 99.5
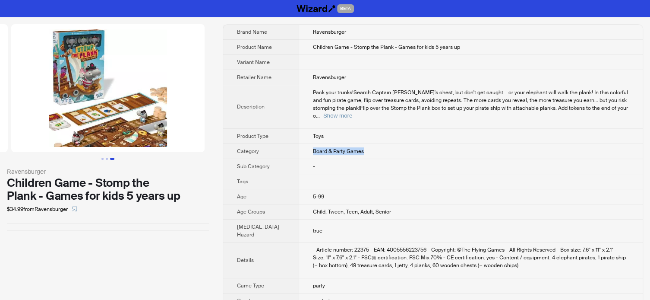
click at [47, 120] on img at bounding box center [107, 88] width 193 height 128
drag, startPoint x: 288, startPoint y: 141, endPoint x: 347, endPoint y: 144, distance: 59.2
click at [347, 144] on tr "Category Board & Party Games" at bounding box center [432, 151] width 419 height 15
drag, startPoint x: 300, startPoint y: 128, endPoint x: 324, endPoint y: 131, distance: 24.4
click at [324, 131] on td "Toys" at bounding box center [471, 136] width 344 height 15
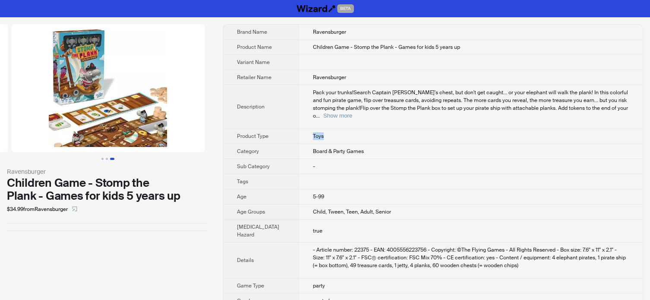
click at [313, 132] on span "Toys" at bounding box center [318, 135] width 11 height 7
drag, startPoint x: 304, startPoint y: 129, endPoint x: 322, endPoint y: 129, distance: 18.1
click at [322, 129] on td "Toys" at bounding box center [471, 136] width 344 height 15
drag, startPoint x: 300, startPoint y: 125, endPoint x: 321, endPoint y: 129, distance: 20.7
click at [321, 129] on td "Toys" at bounding box center [471, 136] width 344 height 15
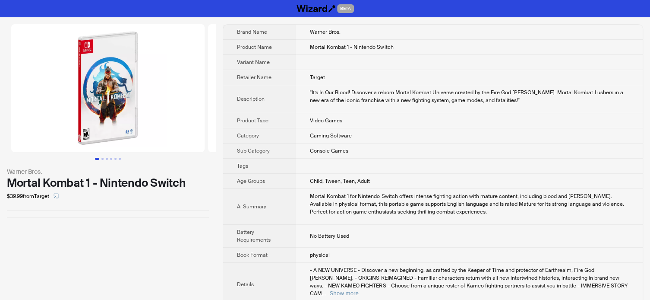
click at [83, 129] on img at bounding box center [107, 88] width 193 height 128
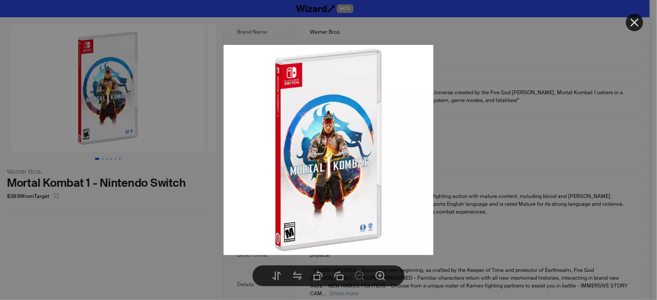
click at [122, 236] on div at bounding box center [328, 150] width 657 height 300
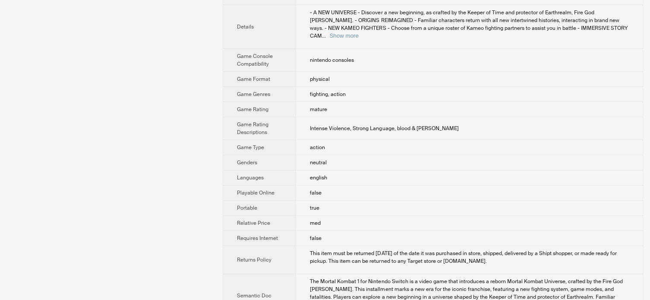
scroll to position [259, 0]
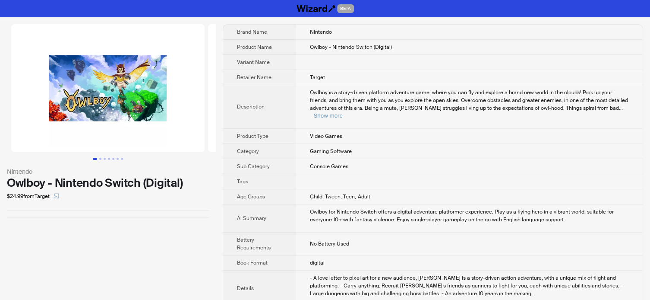
drag, startPoint x: 32, startPoint y: 97, endPoint x: 167, endPoint y: 96, distance: 135.1
click at [167, 96] on img at bounding box center [107, 88] width 193 height 128
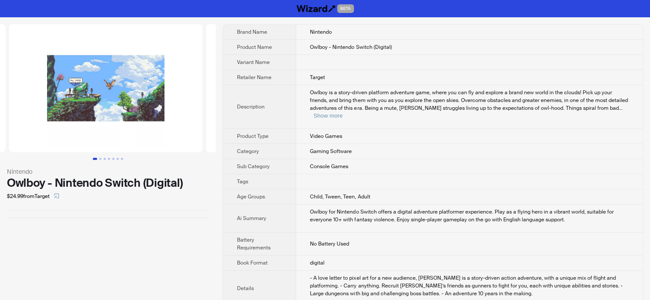
drag, startPoint x: 161, startPoint y: 98, endPoint x: 20, endPoint y: 87, distance: 140.6
click at [22, 96] on ul at bounding box center [108, 88] width 216 height 128
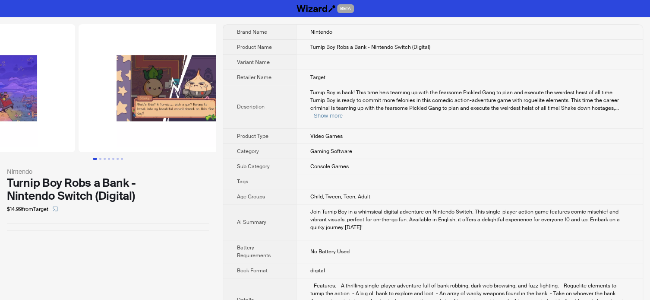
drag, startPoint x: 147, startPoint y: 103, endPoint x: 37, endPoint y: 123, distance: 111.6
click at [38, 123] on ul at bounding box center [108, 88] width 216 height 128
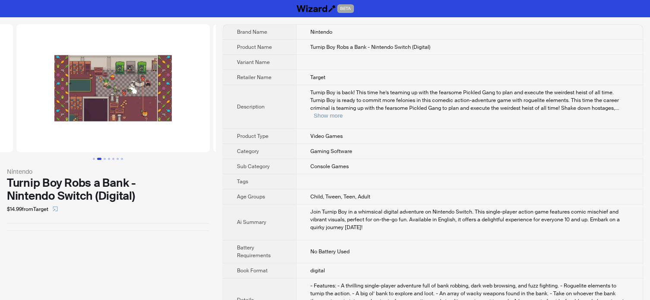
drag, startPoint x: 164, startPoint y: 117, endPoint x: 29, endPoint y: 120, distance: 135.1
click at [29, 120] on ul at bounding box center [108, 88] width 216 height 128
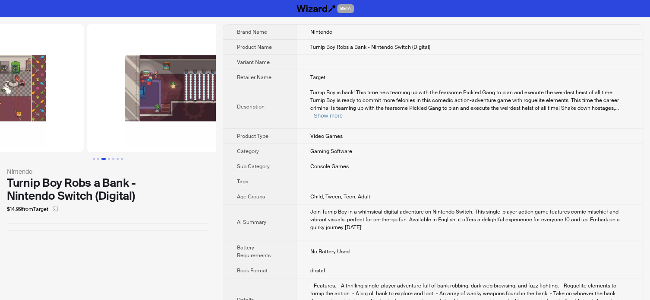
drag, startPoint x: 145, startPoint y: 122, endPoint x: 48, endPoint y: 134, distance: 97.4
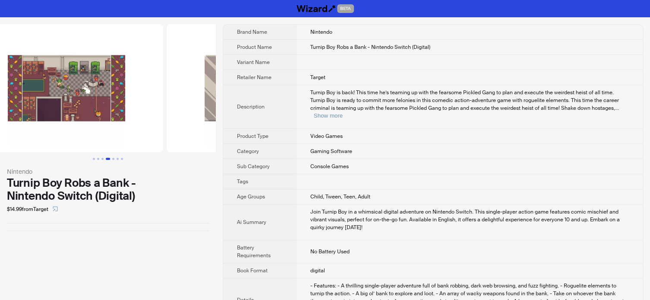
drag, startPoint x: 78, startPoint y: 85, endPoint x: 189, endPoint y: 87, distance: 111.8
click at [189, 87] on img at bounding box center [263, 88] width 193 height 128
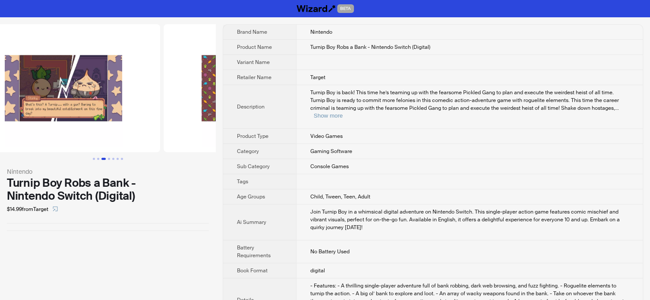
drag, startPoint x: 99, startPoint y: 93, endPoint x: 195, endPoint y: 46, distance: 106.2
click at [176, 79] on img at bounding box center [260, 88] width 193 height 128
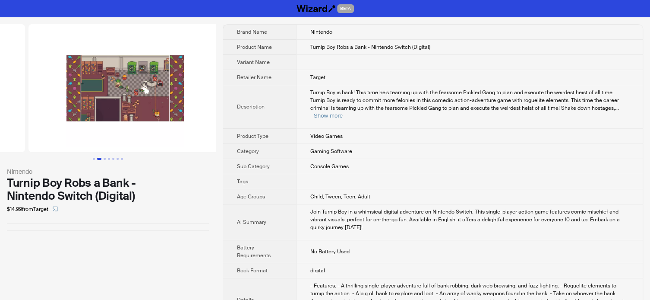
drag, startPoint x: 149, startPoint y: 97, endPoint x: 28, endPoint y: 120, distance: 123.8
click at [28, 120] on ul at bounding box center [108, 88] width 216 height 128
